Goal: Task Accomplishment & Management: Complete application form

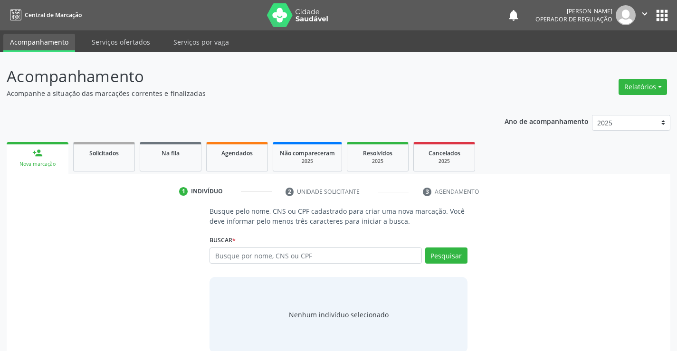
click at [345, 259] on input "text" at bounding box center [316, 256] width 212 height 16
click at [271, 254] on input "text" at bounding box center [316, 256] width 212 height 16
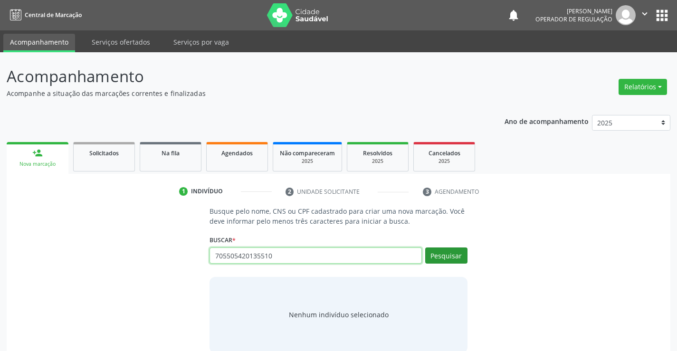
type input "705505420135510"
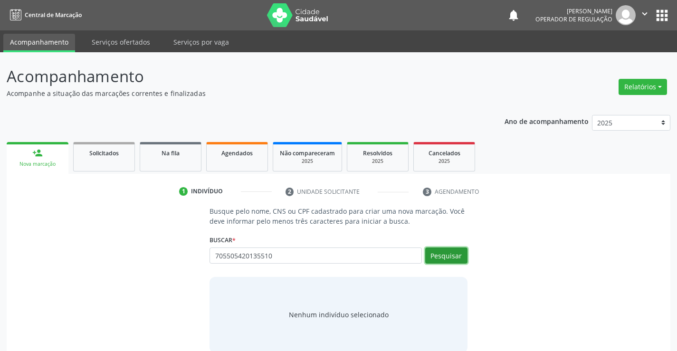
click at [450, 250] on button "Pesquisar" at bounding box center [446, 256] width 42 height 16
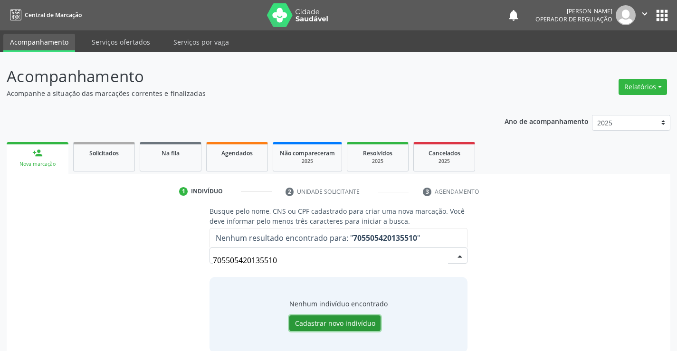
click at [358, 322] on button "Cadastrar novo indivíduo" at bounding box center [334, 323] width 91 height 16
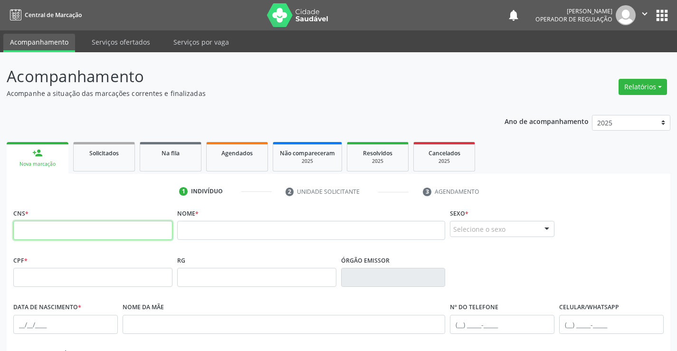
click at [75, 232] on input "text" at bounding box center [92, 230] width 159 height 19
type input "705 5054 2012 5510"
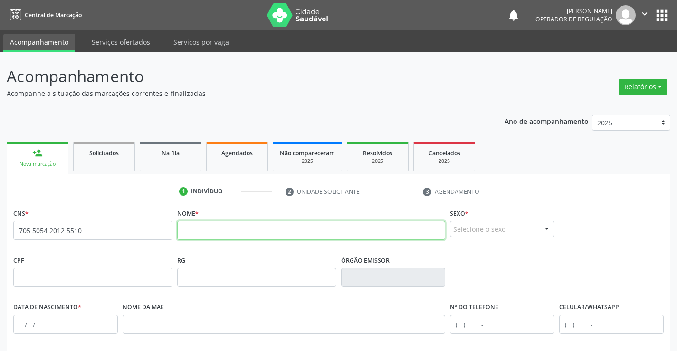
click at [264, 232] on input "text" at bounding box center [311, 230] width 268 height 19
type input "e"
type input "[PERSON_NAME]"
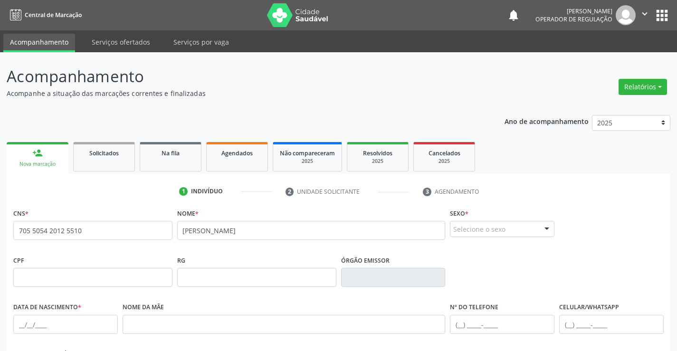
click at [501, 229] on div "Selecione o sexo" at bounding box center [502, 229] width 105 height 16
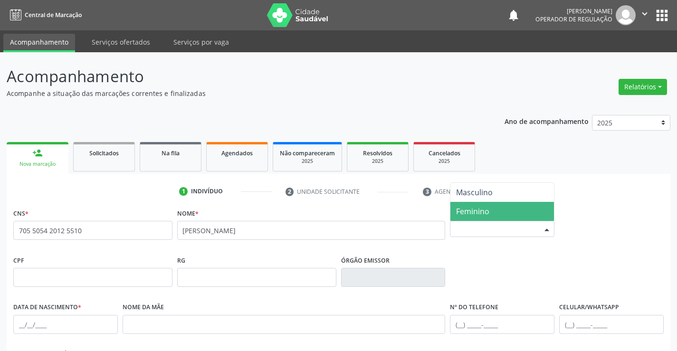
click at [496, 210] on span "Feminino" at bounding box center [502, 211] width 104 height 19
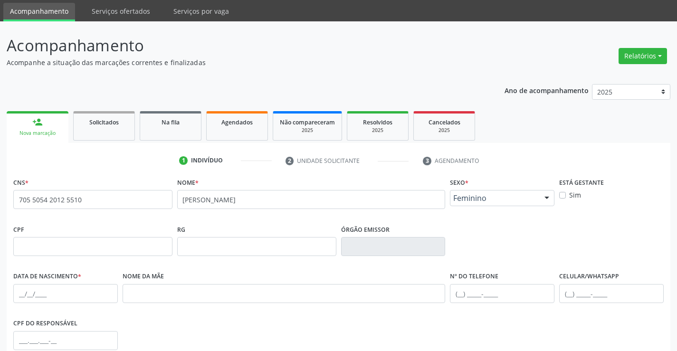
scroll to position [48, 0]
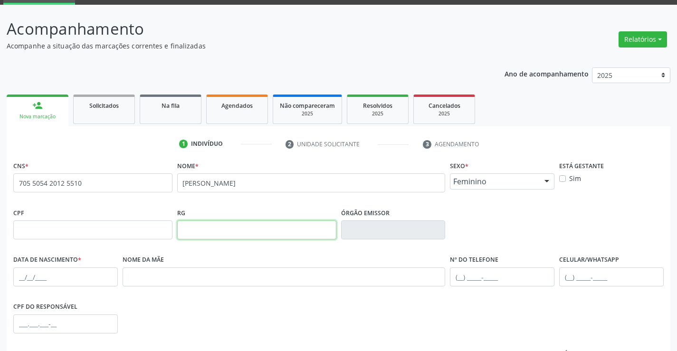
click at [209, 232] on input "text" at bounding box center [256, 229] width 159 height 19
type input "2389912966"
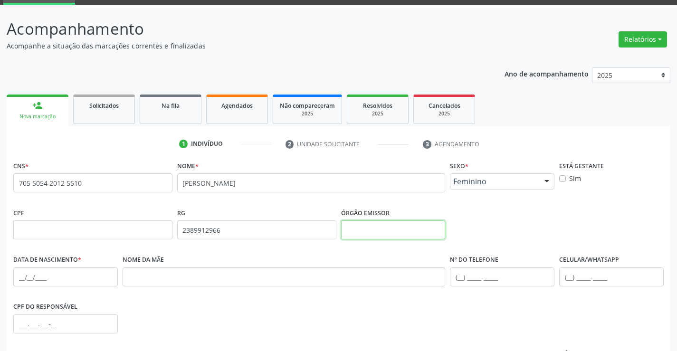
click at [410, 225] on input "text" at bounding box center [393, 229] width 105 height 19
type input "SSPBA"
click at [53, 283] on input "text" at bounding box center [65, 276] width 105 height 19
type input "[DATE]"
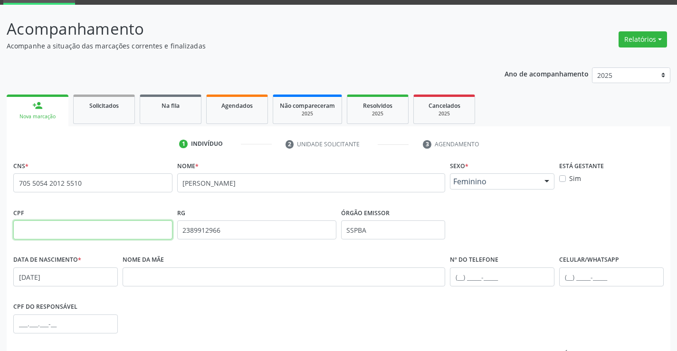
click at [87, 228] on input "text" at bounding box center [92, 229] width 159 height 19
click at [164, 303] on div "CPF do responsável" at bounding box center [338, 323] width 655 height 47
click at [117, 229] on input "text" at bounding box center [92, 229] width 159 height 19
type input "118.267.125-00"
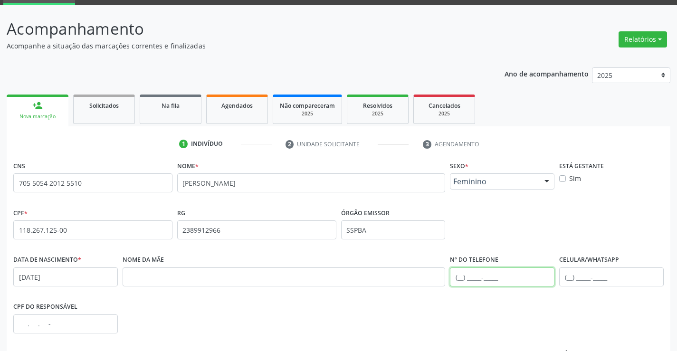
click at [461, 277] on input "text" at bounding box center [502, 276] width 105 height 19
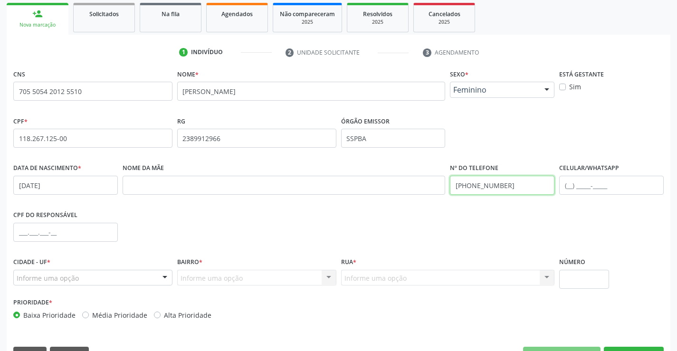
scroll to position [143, 0]
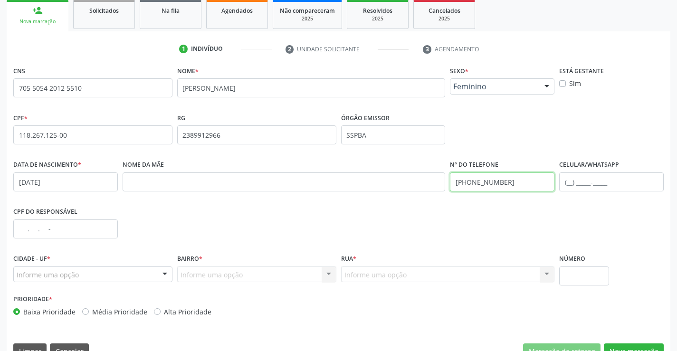
type input "[PHONE_NUMBER]"
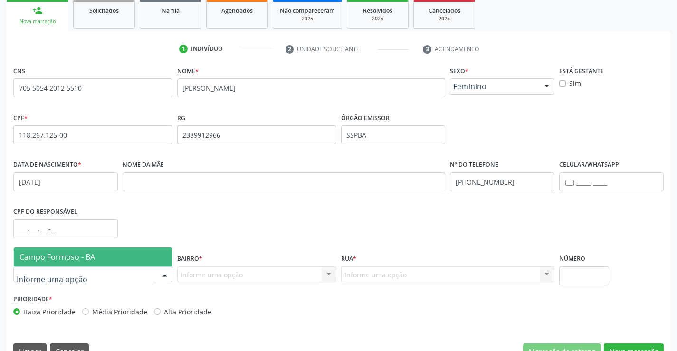
click at [164, 277] on div at bounding box center [165, 275] width 14 height 16
click at [171, 258] on span "Campo Formoso - BA" at bounding box center [93, 257] width 158 height 19
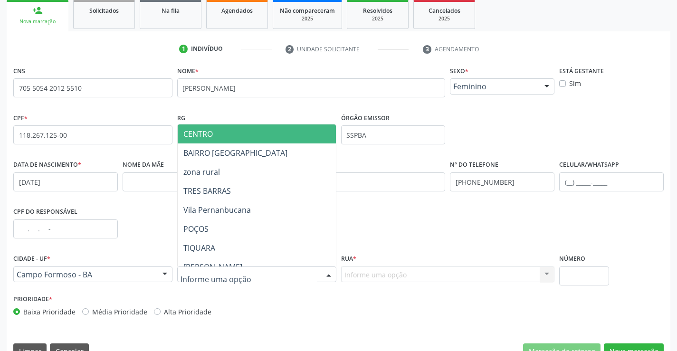
click at [252, 278] on div at bounding box center [256, 275] width 159 height 16
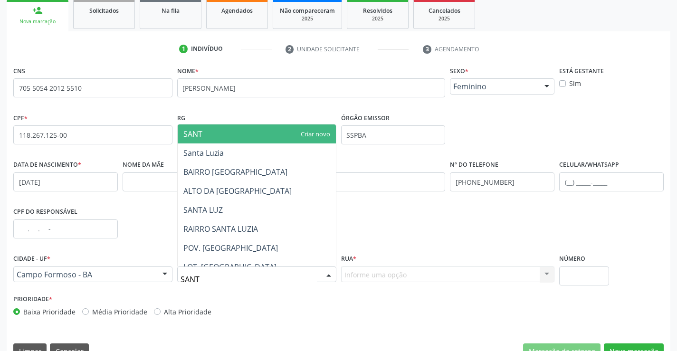
type input "SANTA"
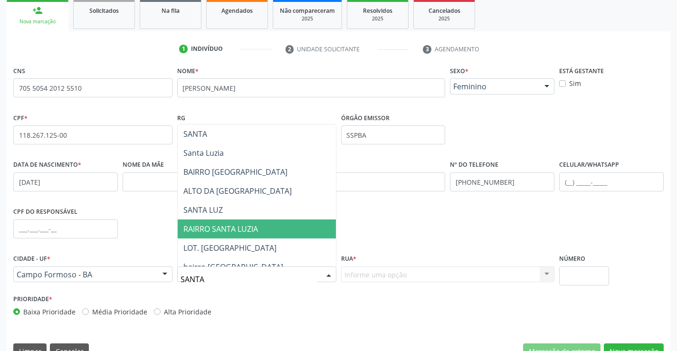
click at [257, 231] on span "RAIRRO SANTA LUZIA" at bounding box center [220, 229] width 75 height 10
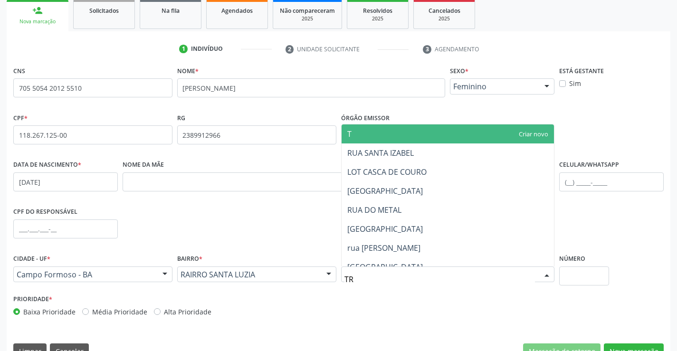
type input "T"
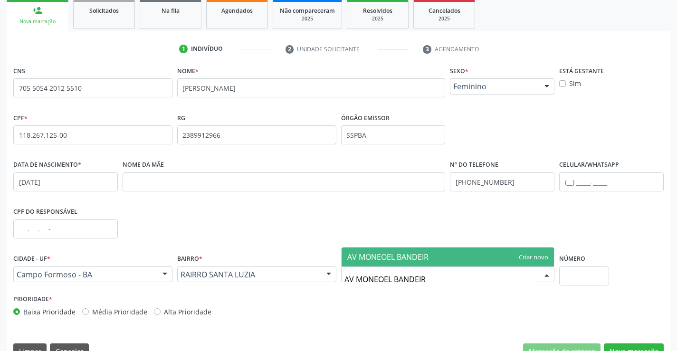
type input "AV [PERSON_NAME]"
click at [490, 258] on span "AV [PERSON_NAME]" at bounding box center [448, 257] width 213 height 19
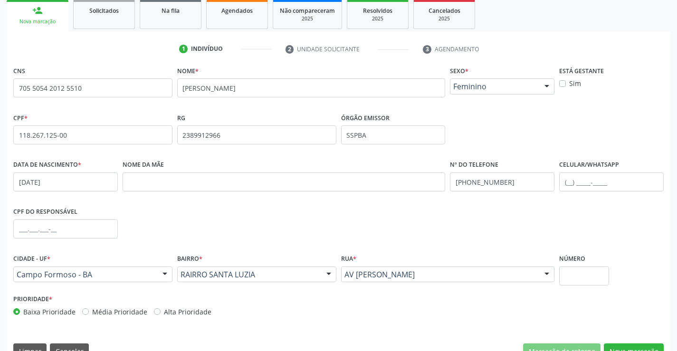
scroll to position [164, 0]
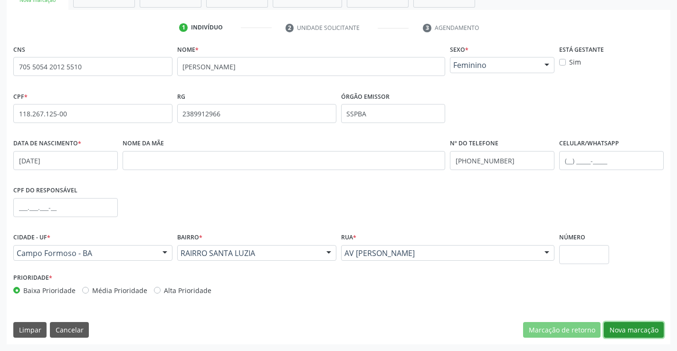
click at [616, 328] on button "Nova marcação" at bounding box center [634, 330] width 60 height 16
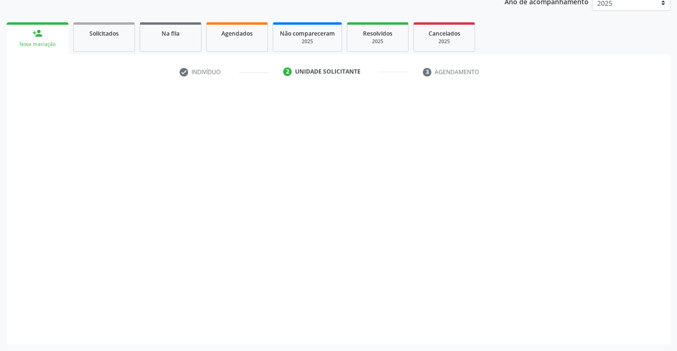
scroll to position [120, 0]
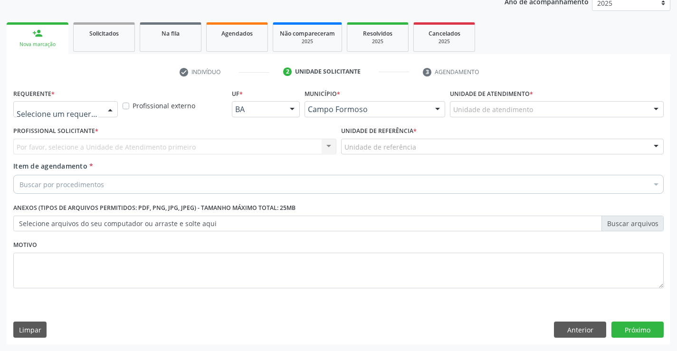
click at [111, 109] on div at bounding box center [110, 110] width 14 height 16
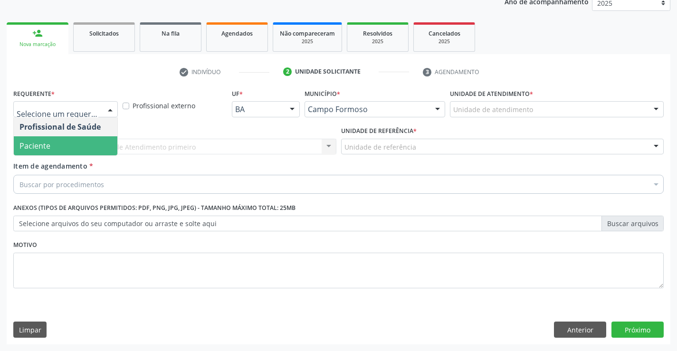
click at [86, 152] on span "Paciente" at bounding box center [66, 145] width 104 height 19
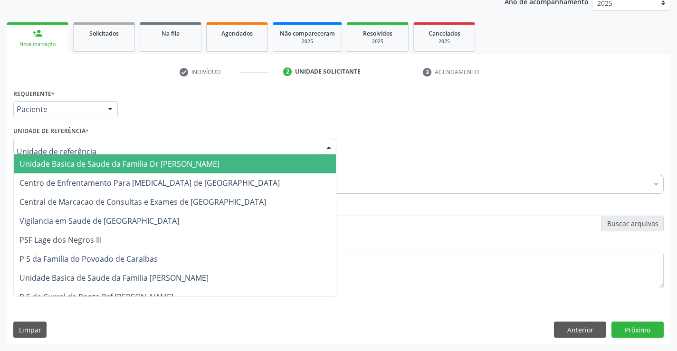
click at [93, 148] on div at bounding box center [174, 147] width 323 height 16
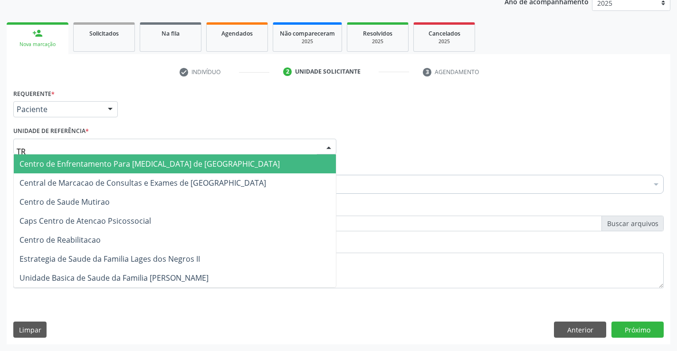
type input "TRA"
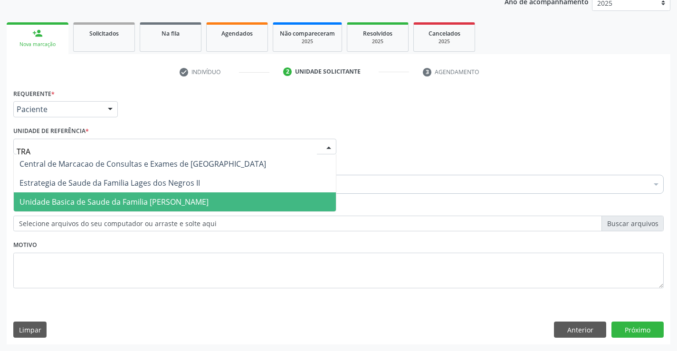
click at [96, 195] on span "Unidade Basica de Saude da Familia [PERSON_NAME]" at bounding box center [175, 201] width 322 height 19
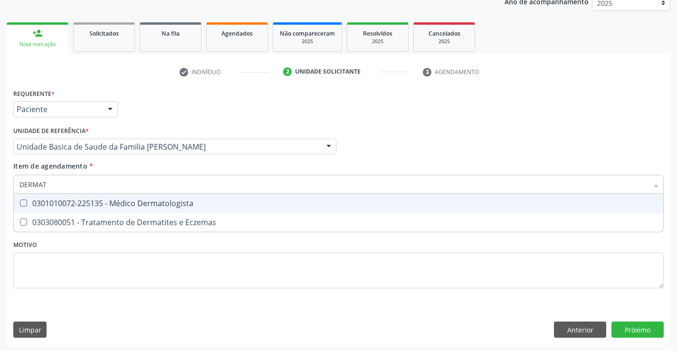
type input "DERMATO"
click at [224, 208] on span "0301010072-225135 - Médico Dermatologista" at bounding box center [338, 203] width 649 height 19
checkbox Dermatologista "true"
click at [173, 248] on div "Requerente * Paciente Profissional de Saúde Paciente Nenhum resultado encontrad…" at bounding box center [338, 193] width 650 height 215
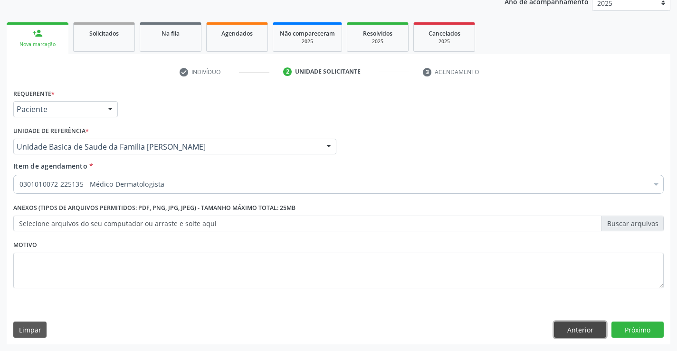
click at [564, 327] on button "Anterior" at bounding box center [580, 330] width 52 height 16
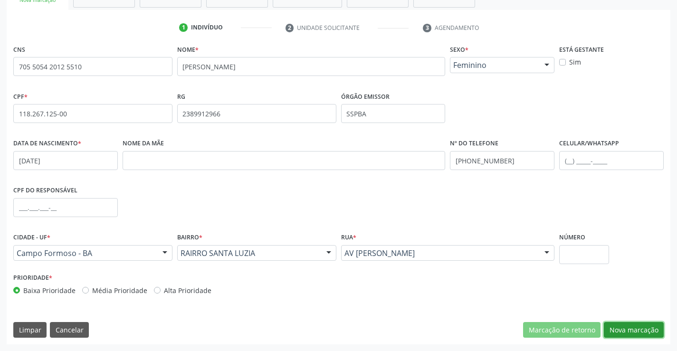
click at [635, 332] on button "Nova marcação" at bounding box center [634, 330] width 60 height 16
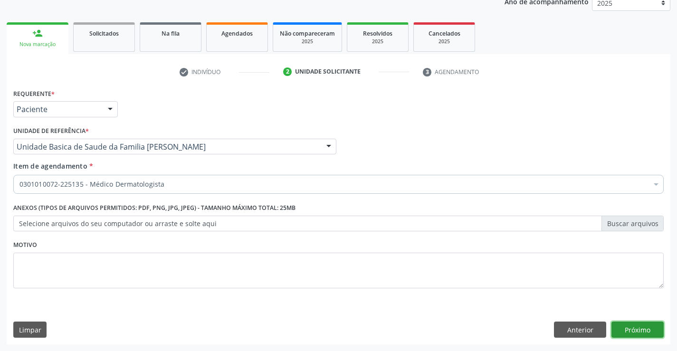
click at [635, 331] on button "Próximo" at bounding box center [637, 330] width 52 height 16
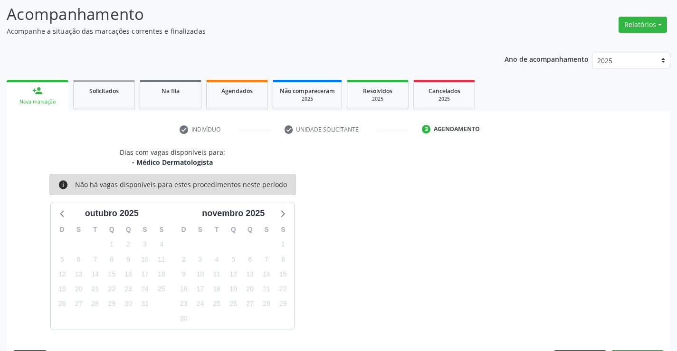
scroll to position [90, 0]
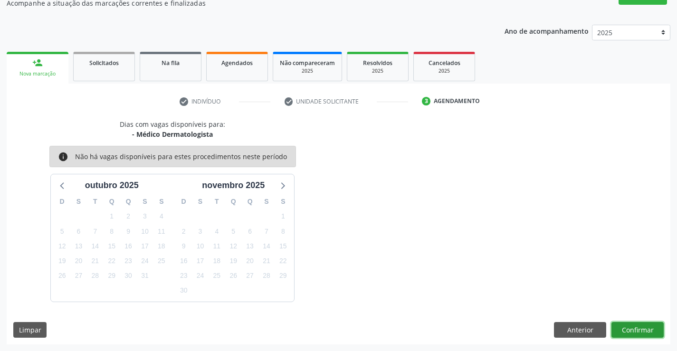
click at [635, 331] on button "Confirmar" at bounding box center [637, 330] width 52 height 16
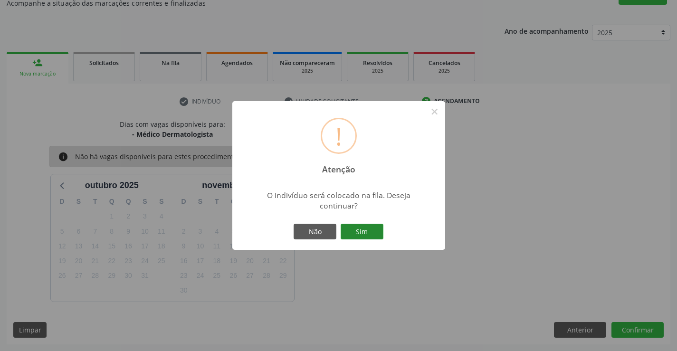
click at [370, 233] on button "Sim" at bounding box center [362, 232] width 43 height 16
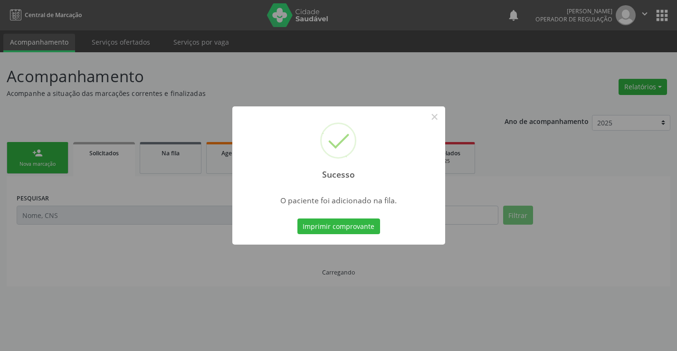
scroll to position [0, 0]
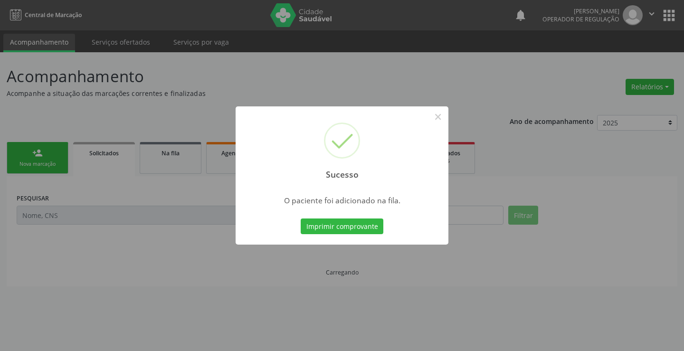
click at [301, 219] on button "Imprimir comprovante" at bounding box center [342, 227] width 83 height 16
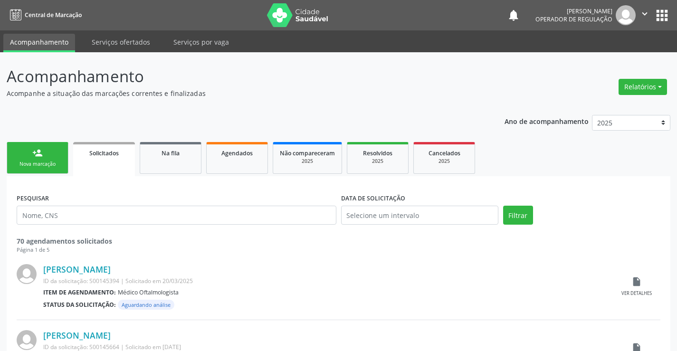
click at [56, 161] on div "Nova marcação" at bounding box center [38, 164] width 48 height 7
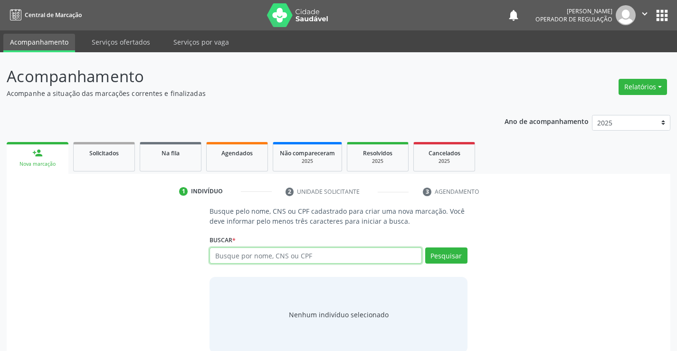
click at [293, 255] on input "text" at bounding box center [316, 256] width 212 height 16
click at [276, 257] on input "text" at bounding box center [316, 256] width 212 height 16
type input "702900531465775"
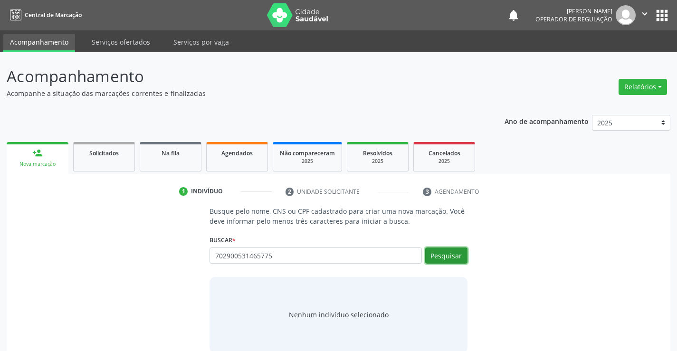
click at [443, 258] on button "Pesquisar" at bounding box center [446, 256] width 42 height 16
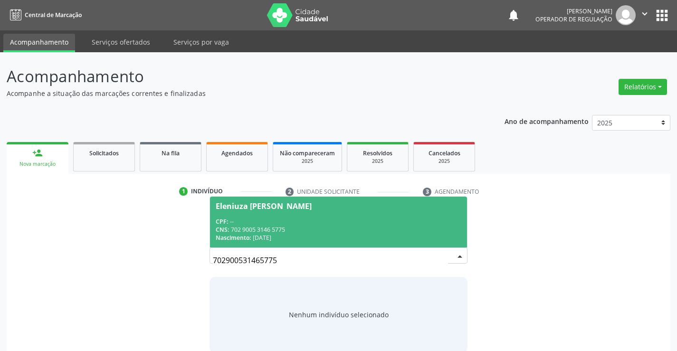
click at [343, 221] on div "CPF: --" at bounding box center [338, 222] width 245 height 8
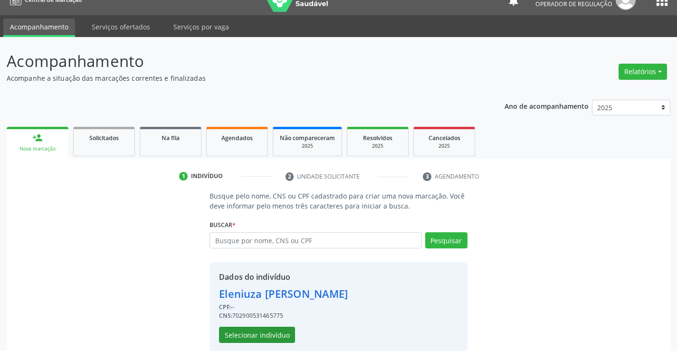
scroll to position [30, 0]
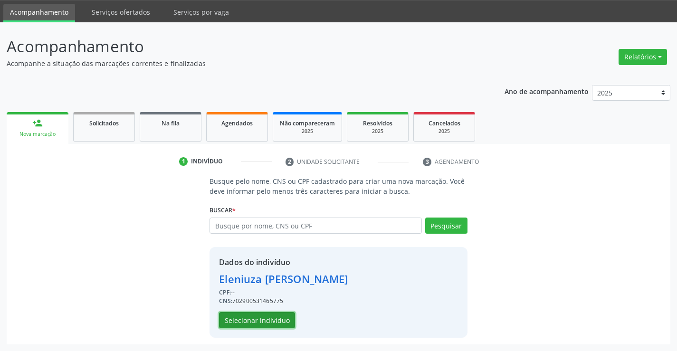
click at [260, 317] on button "Selecionar indivíduo" at bounding box center [257, 320] width 76 height 16
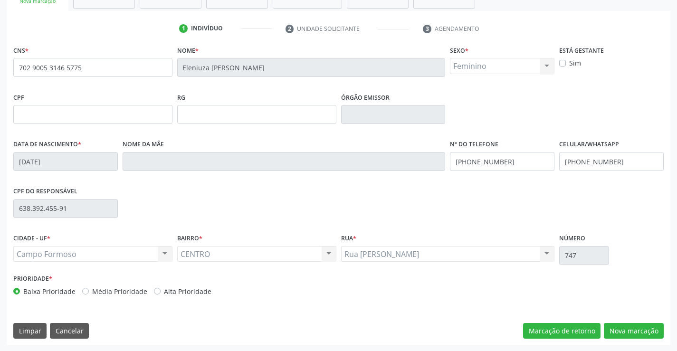
scroll to position [164, 0]
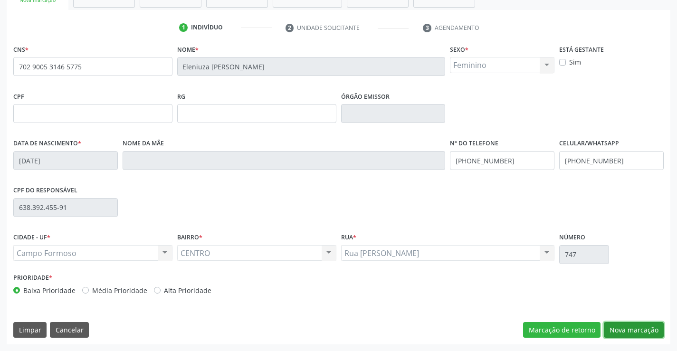
click at [637, 330] on button "Nova marcação" at bounding box center [634, 330] width 60 height 16
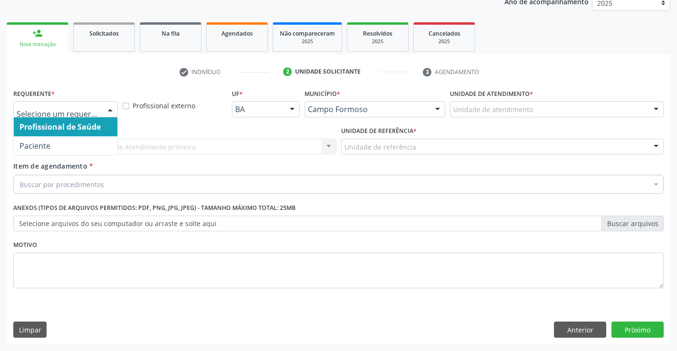
click at [108, 108] on div at bounding box center [110, 110] width 14 height 16
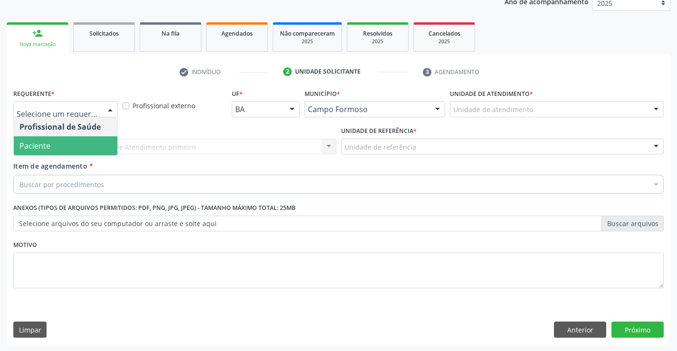
click at [99, 148] on span "Paciente" at bounding box center [66, 145] width 104 height 19
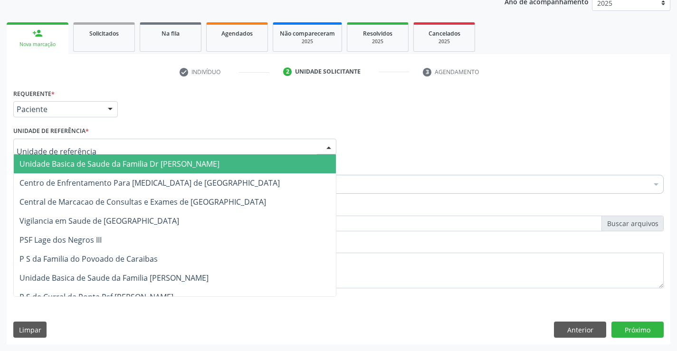
click at [99, 148] on div at bounding box center [174, 147] width 323 height 16
click at [131, 163] on span "Unidade Basica de Saude da Familia Dr [PERSON_NAME]" at bounding box center [119, 164] width 200 height 10
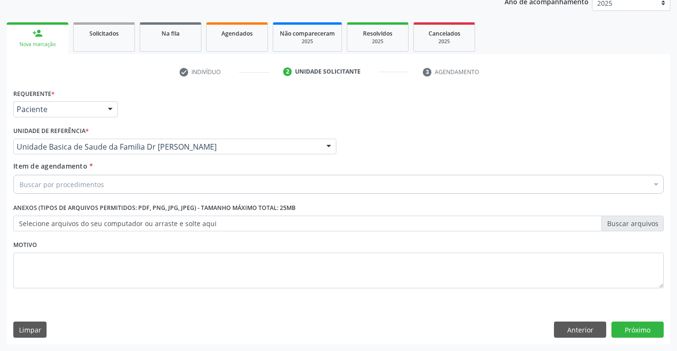
click at [144, 187] on div "Buscar por procedimentos" at bounding box center [338, 184] width 650 height 19
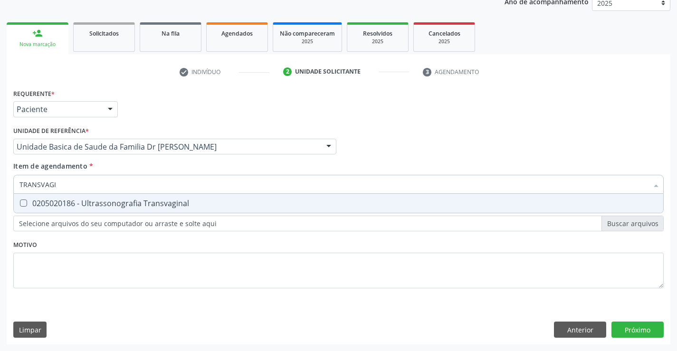
type input "TRANSVAG"
click at [160, 201] on div "0205020186 - Ultrassonografia Transvaginal" at bounding box center [338, 204] width 638 height 8
checkbox Transvaginal "true"
click at [158, 251] on div "Requerente * Paciente Profissional de Saúde Paciente Nenhum resultado encontrad…" at bounding box center [338, 193] width 650 height 215
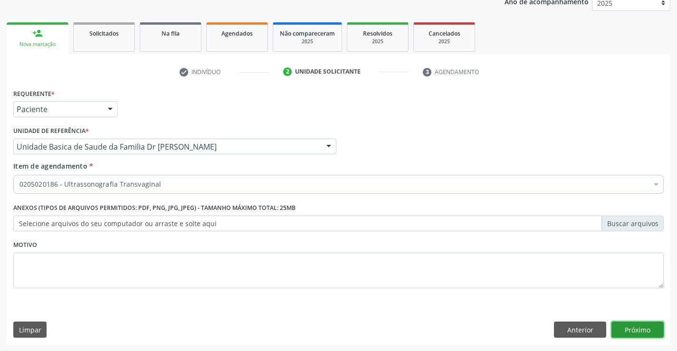
click at [634, 322] on button "Próximo" at bounding box center [637, 330] width 52 height 16
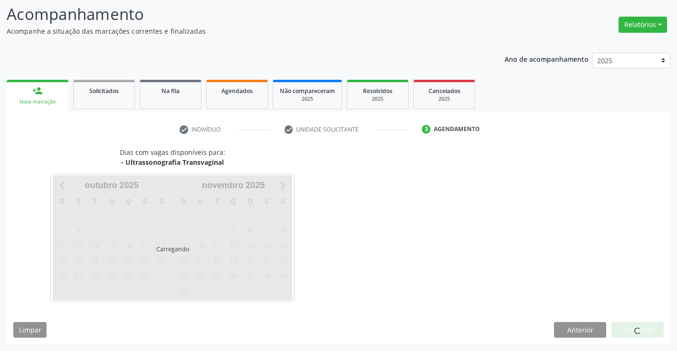
scroll to position [62, 0]
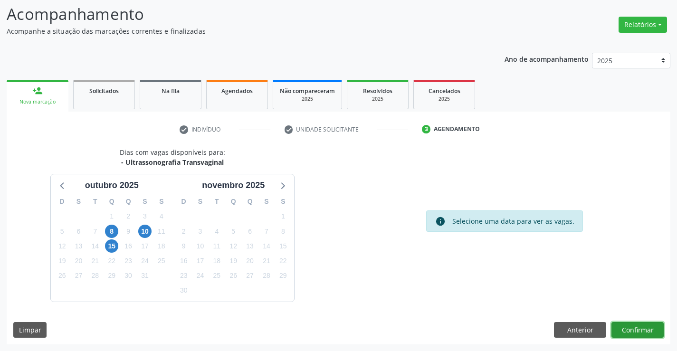
click at [630, 327] on button "Confirmar" at bounding box center [637, 330] width 52 height 16
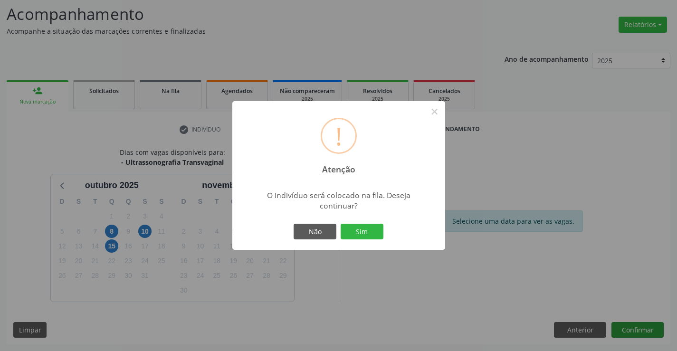
click at [341, 224] on button "Sim" at bounding box center [362, 232] width 43 height 16
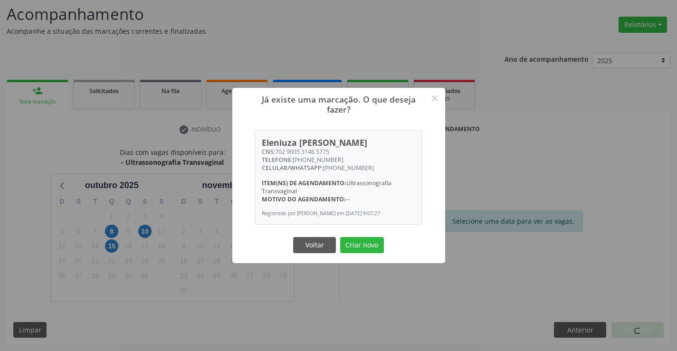
click at [340, 237] on button "Criar novo" at bounding box center [362, 245] width 44 height 16
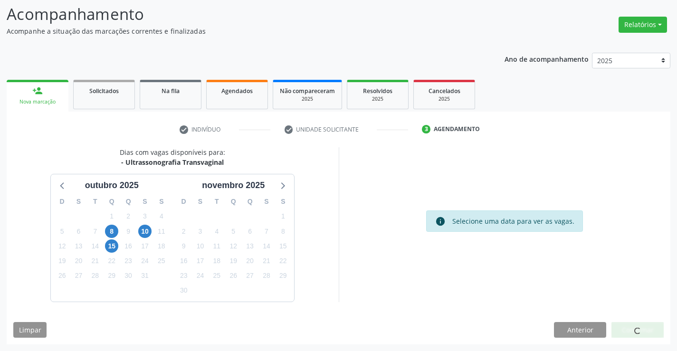
scroll to position [0, 0]
